Goal: Find specific page/section: Find specific page/section

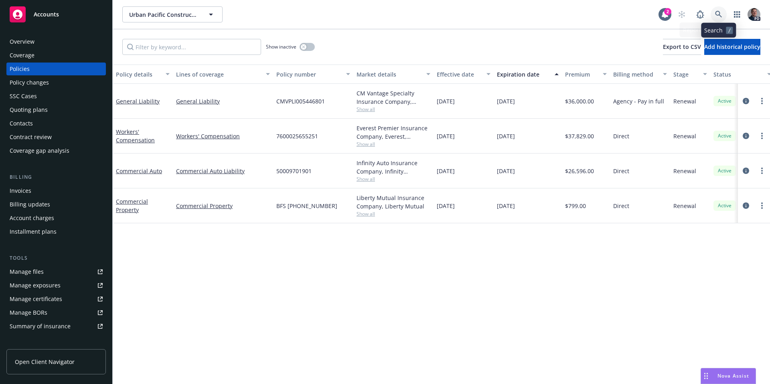
click at [712, 17] on link at bounding box center [719, 14] width 16 height 16
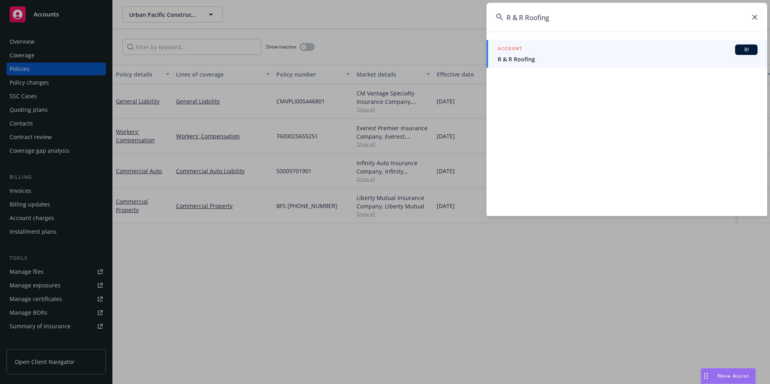
type input "R & R Roofing"
click at [594, 57] on span "R & R Roofing" at bounding box center [628, 59] width 260 height 8
